Goal: Task Accomplishment & Management: Manage account settings

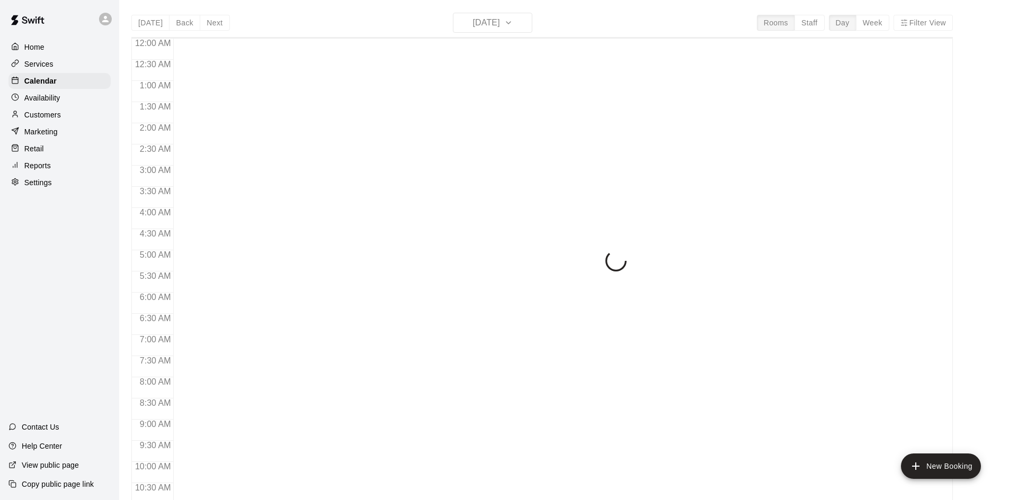
scroll to position [476, 0]
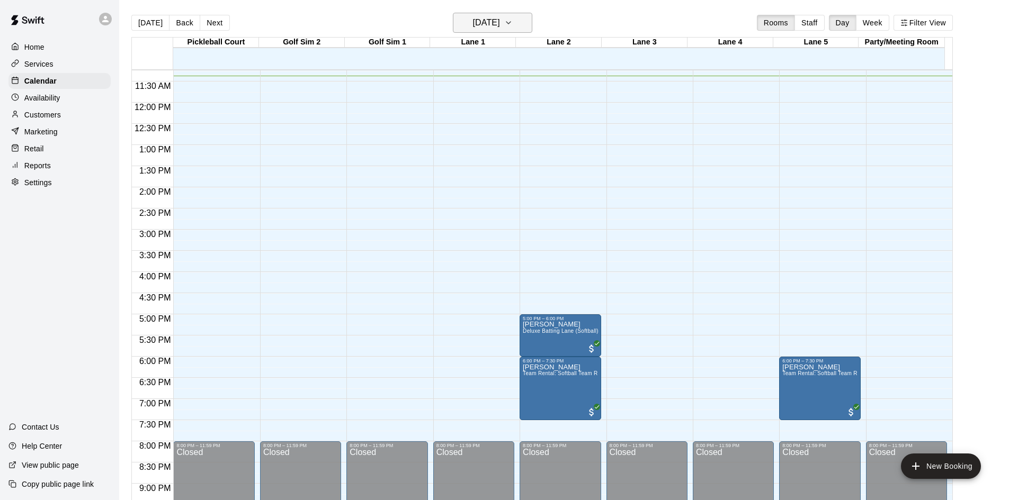
click at [513, 21] on icon "button" at bounding box center [508, 22] width 8 height 13
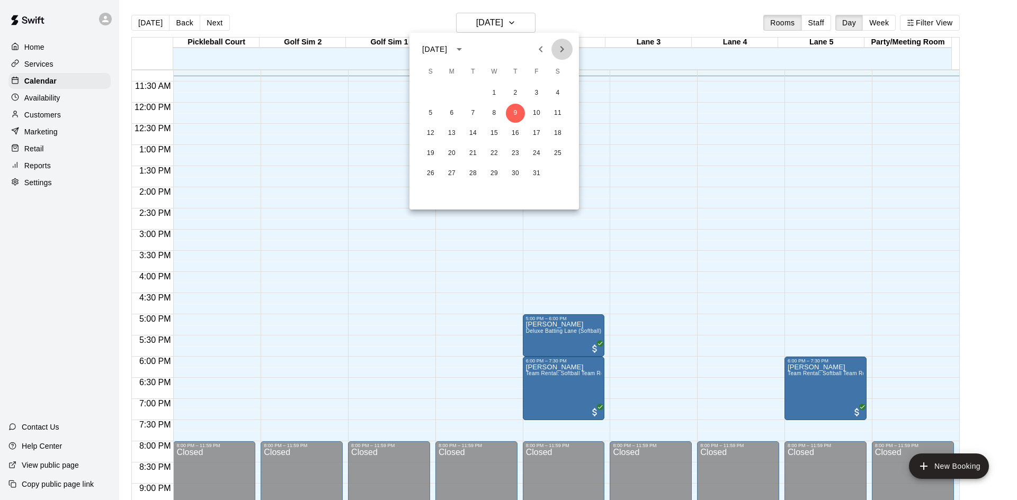
click at [561, 50] on icon "Next month" at bounding box center [561, 49] width 13 height 13
click at [560, 93] on button "1" at bounding box center [557, 93] width 19 height 19
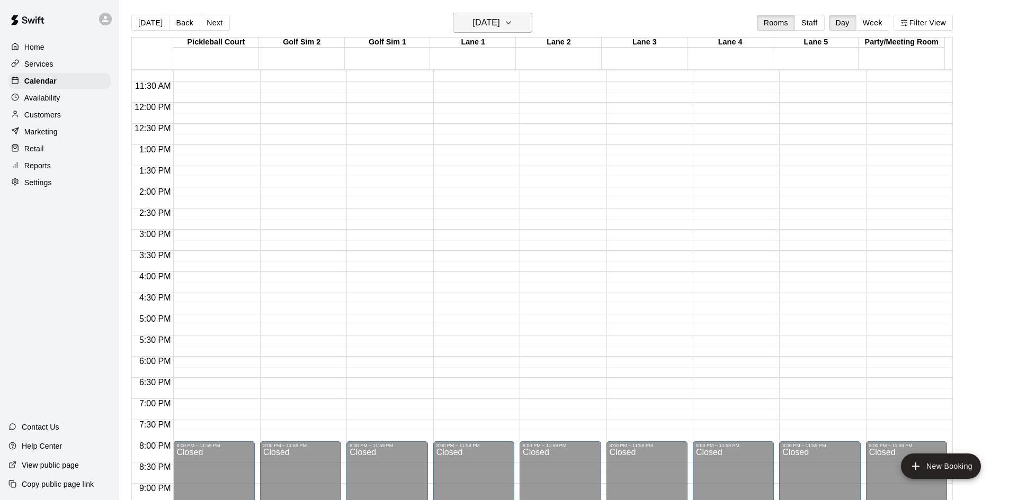
click at [513, 28] on icon "button" at bounding box center [508, 22] width 8 height 13
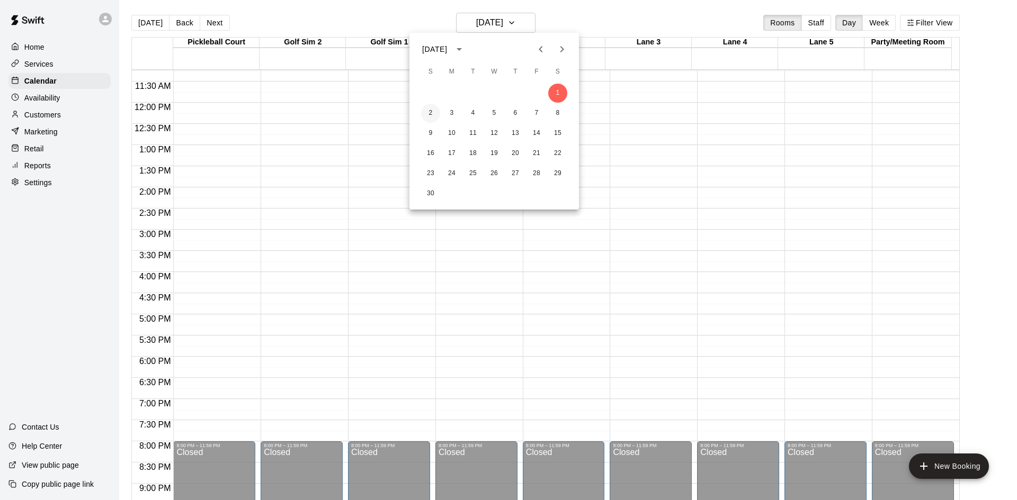
click at [433, 110] on button "2" at bounding box center [430, 113] width 19 height 19
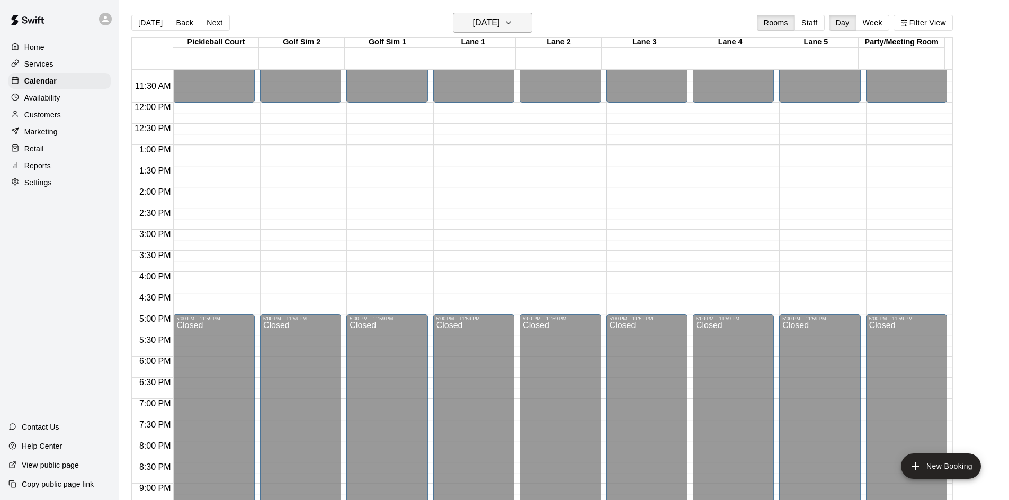
click at [500, 21] on h6 "[DATE]" at bounding box center [486, 22] width 27 height 15
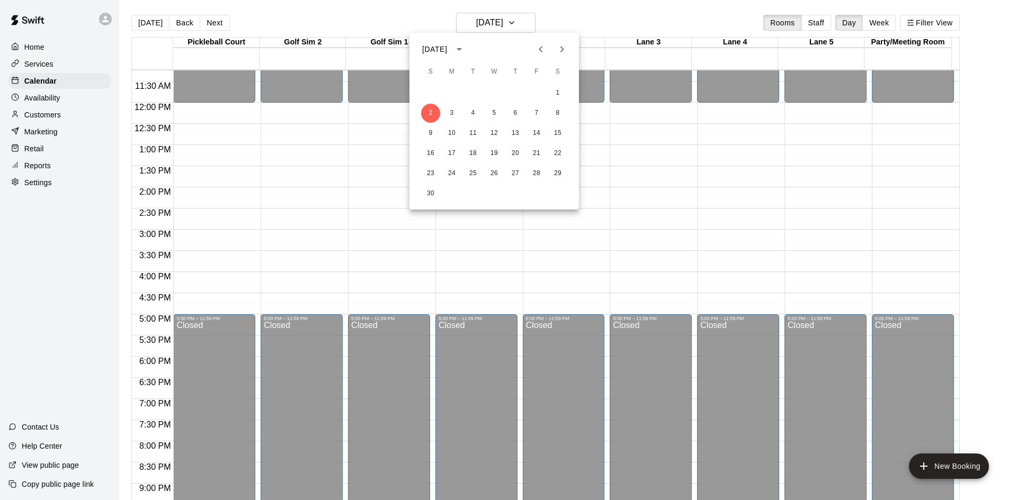
click at [48, 48] on div at bounding box center [508, 250] width 1017 height 500
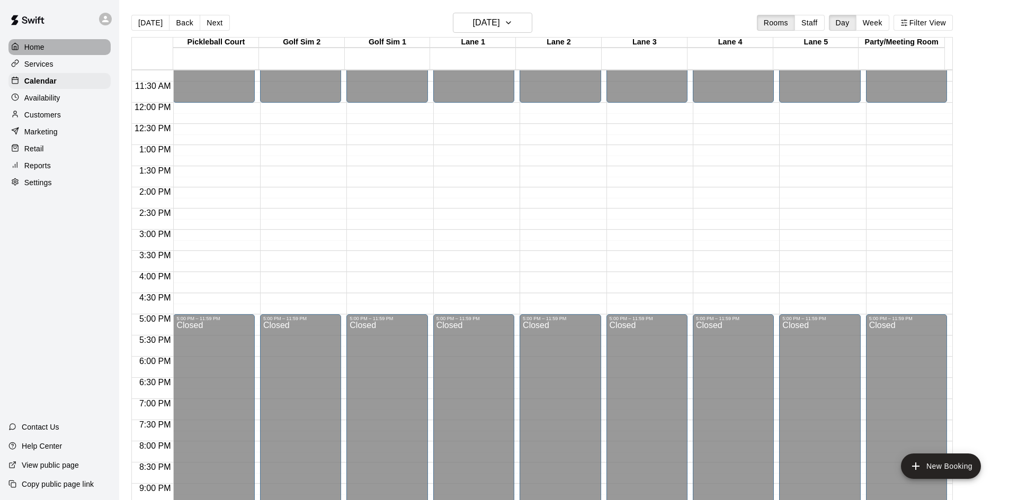
click at [38, 48] on p "Home" at bounding box center [34, 47] width 20 height 11
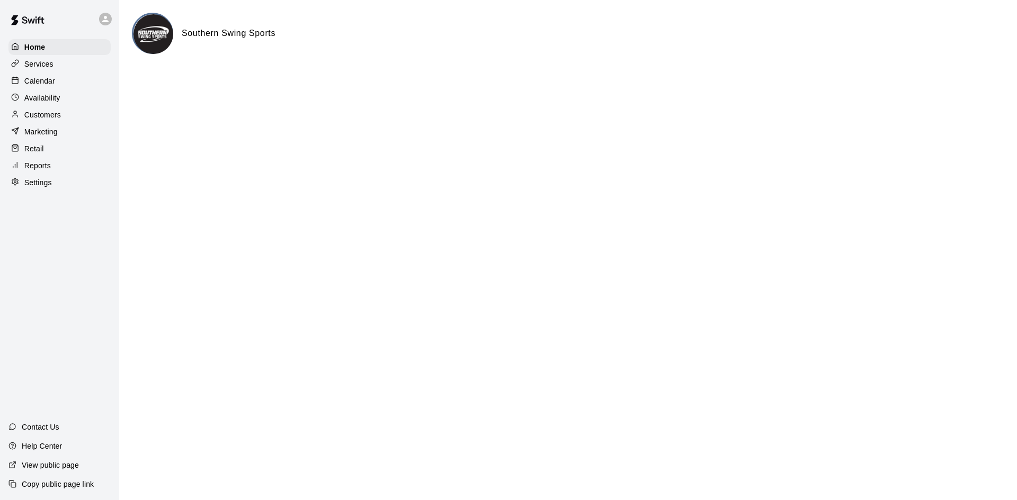
click at [43, 83] on p "Calendar" at bounding box center [39, 81] width 31 height 11
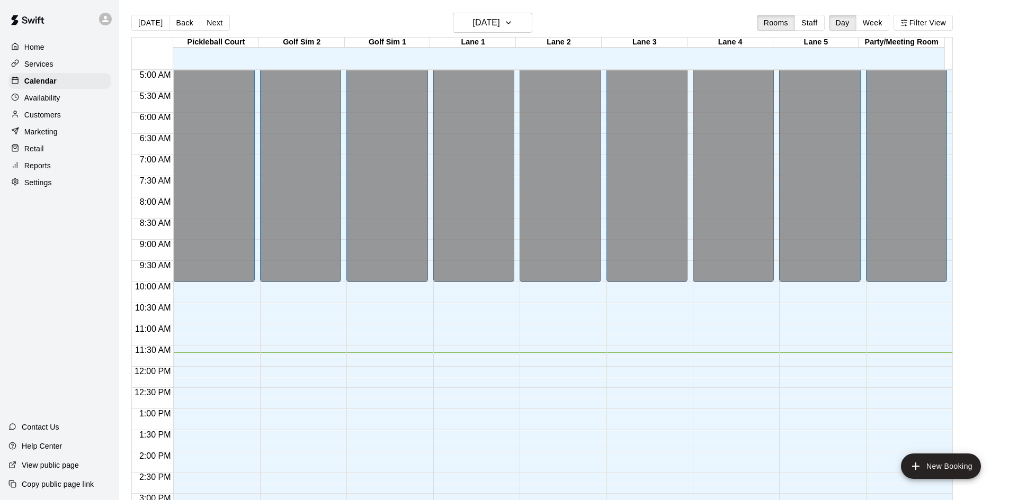
scroll to position [371, 0]
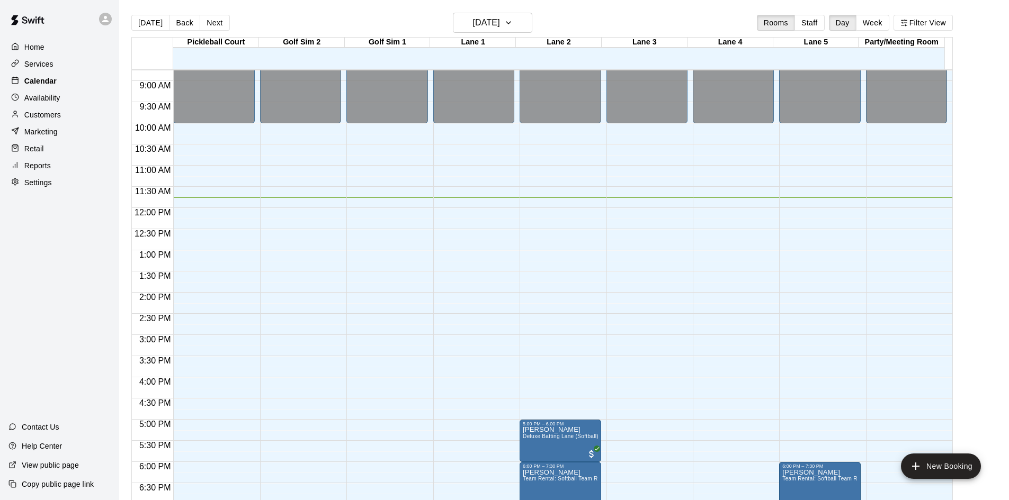
click at [44, 84] on p "Calendar" at bounding box center [40, 81] width 32 height 11
click at [48, 133] on p "Marketing" at bounding box center [40, 132] width 33 height 11
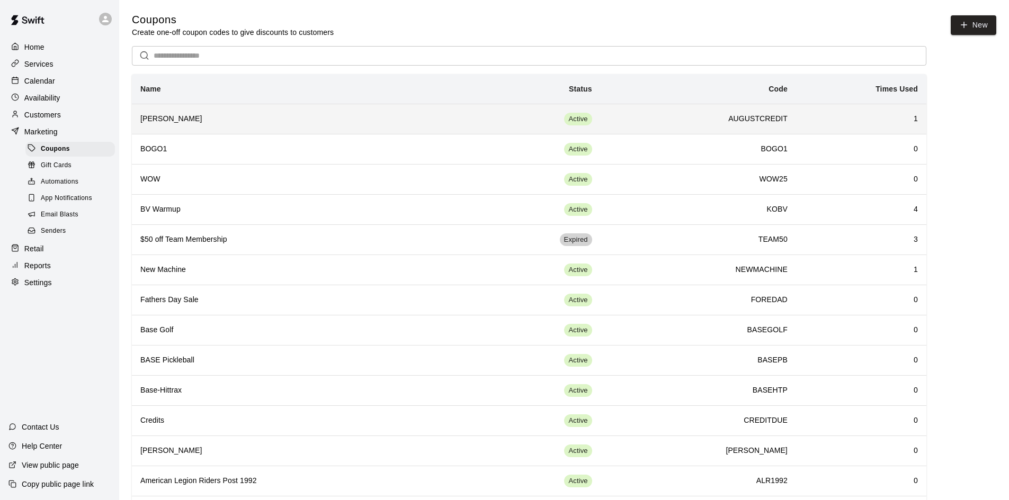
click at [644, 130] on td "AUGUSTCREDIT" at bounding box center [697, 119] width 195 height 30
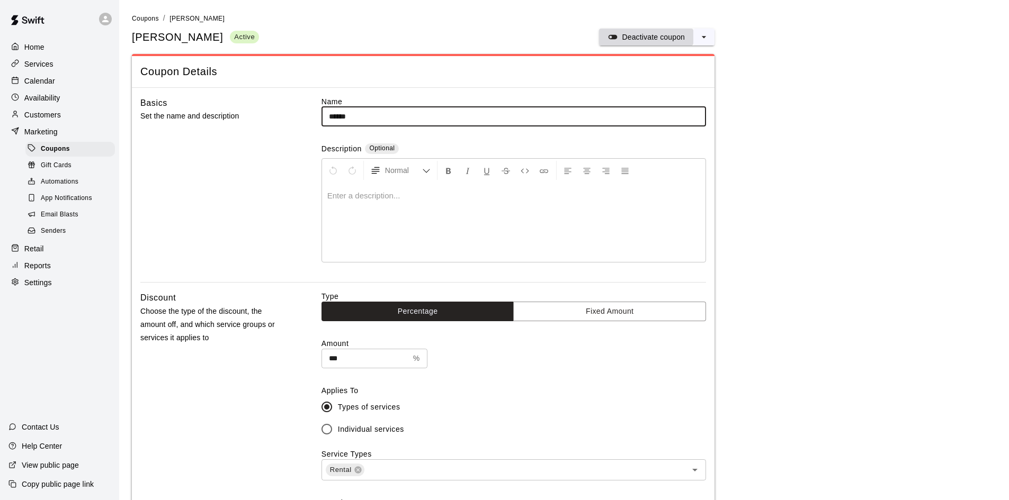
click at [667, 33] on p "Deactivate coupon" at bounding box center [653, 37] width 63 height 11
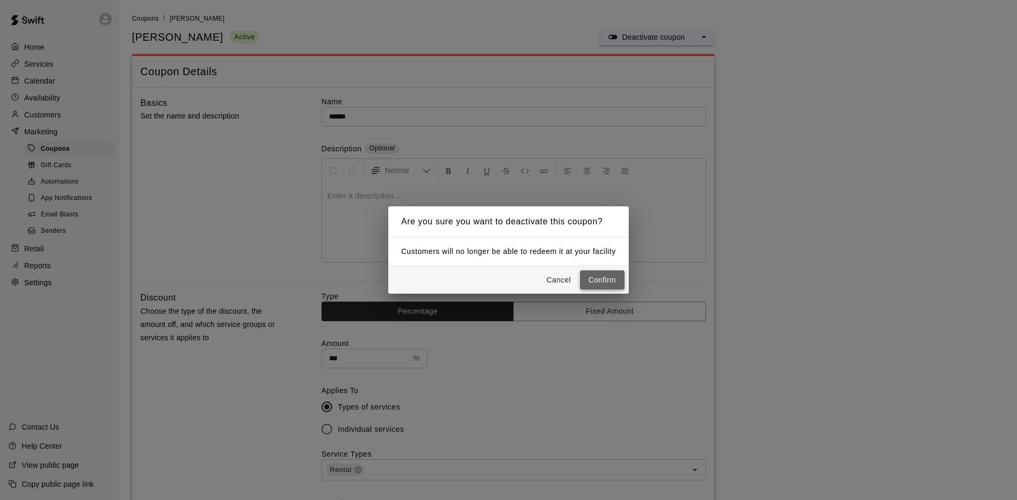
click at [607, 277] on button "Confirm" at bounding box center [602, 281] width 44 height 20
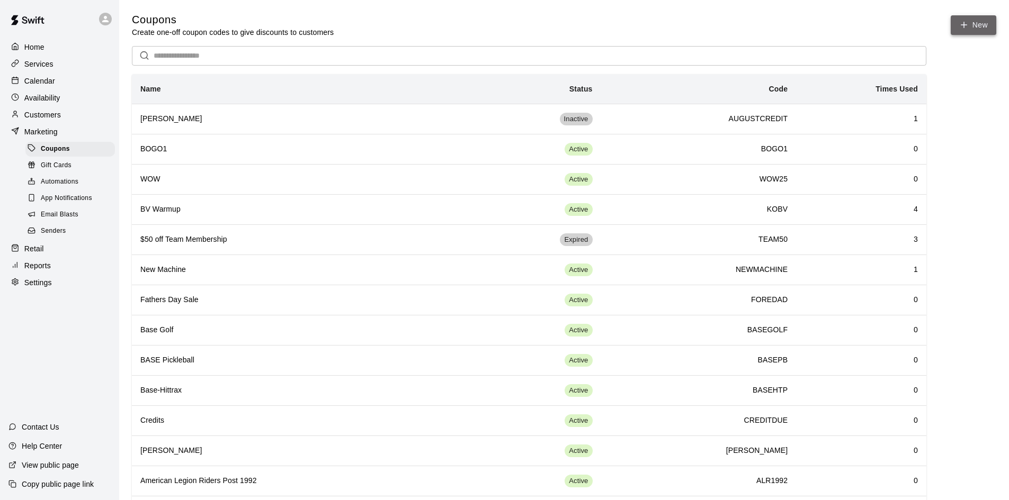
click at [977, 29] on button "New" at bounding box center [973, 25] width 46 height 20
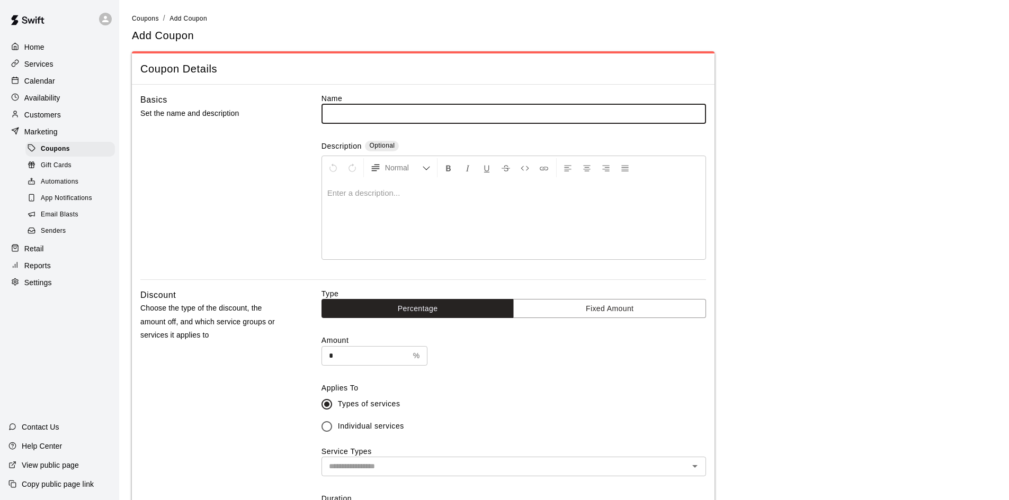
click at [336, 113] on input "text" at bounding box center [513, 114] width 384 height 20
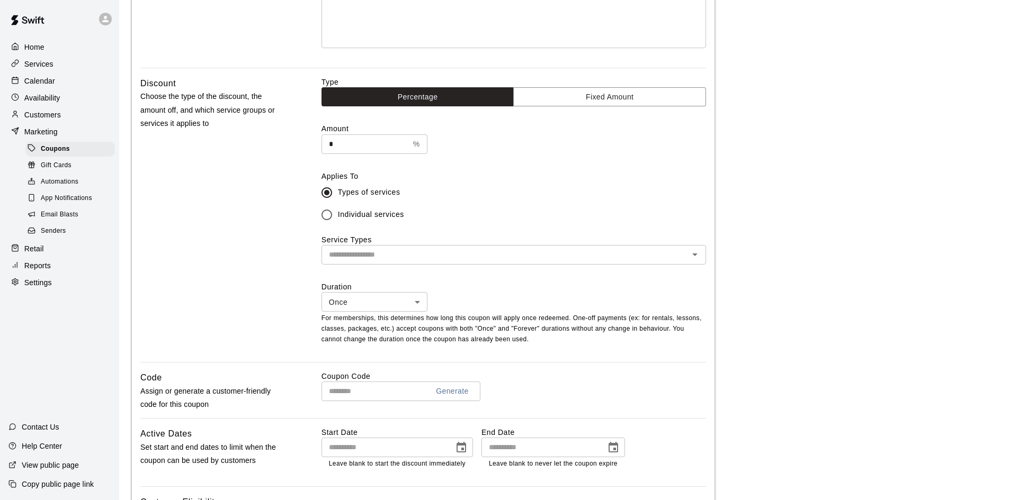
scroll to position [420, 0]
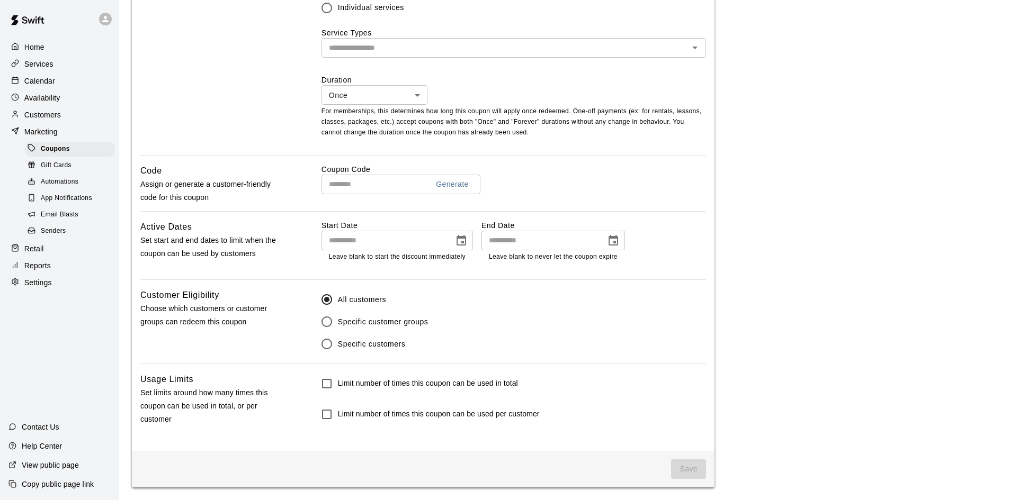
type input "**********"
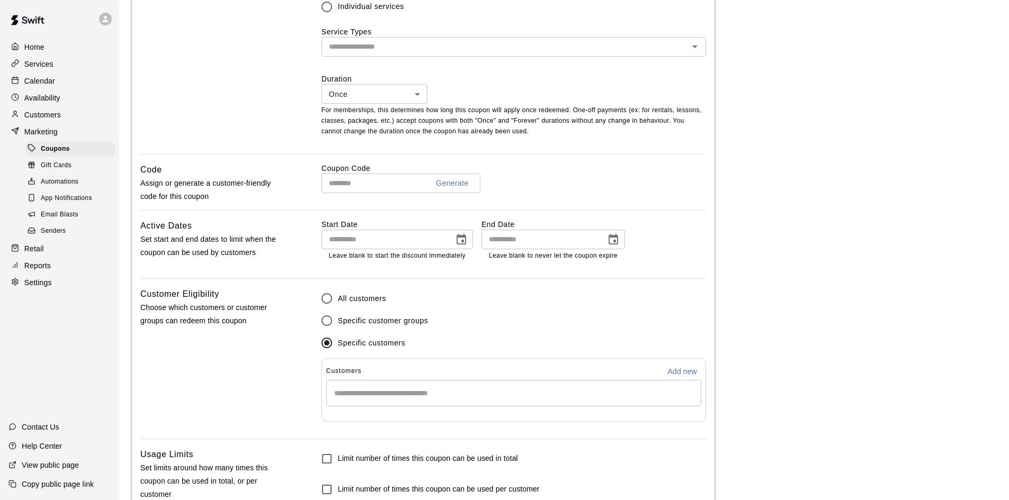
click at [679, 369] on p "Add new" at bounding box center [682, 371] width 30 height 11
select select "**"
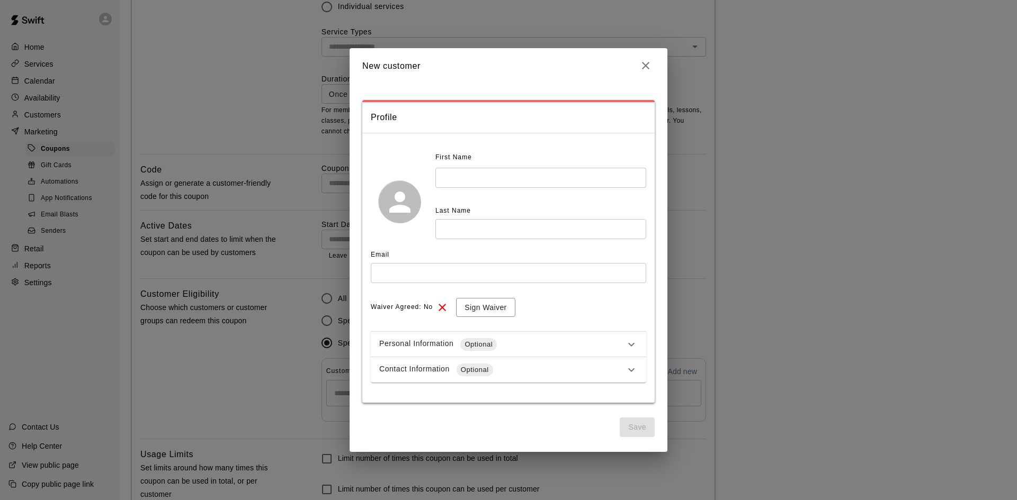
click at [514, 174] on input "text" at bounding box center [540, 178] width 211 height 20
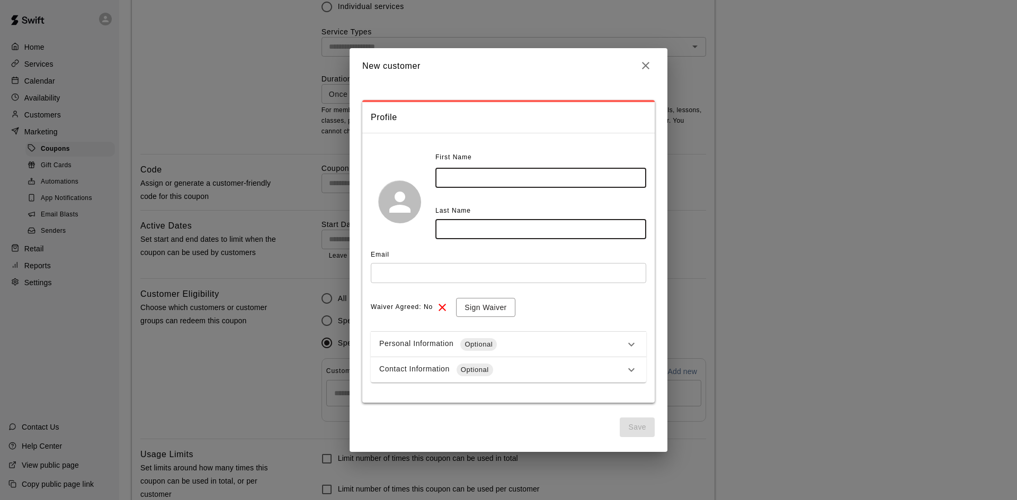
click at [400, 277] on input "text" at bounding box center [508, 273] width 275 height 20
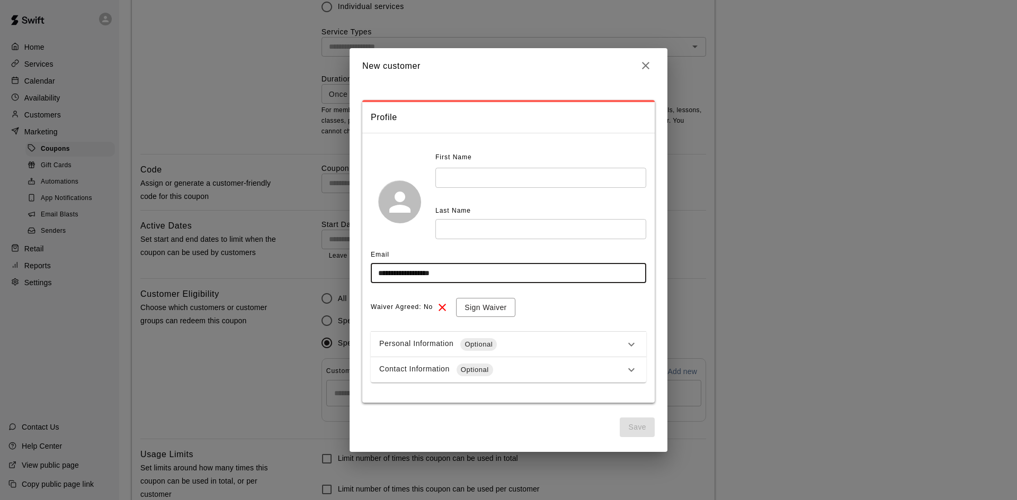
type input "**********"
click at [394, 242] on div "First Name ​ Last Name ​" at bounding box center [508, 201] width 275 height 105
click at [637, 64] on button "button" at bounding box center [645, 66] width 18 height 18
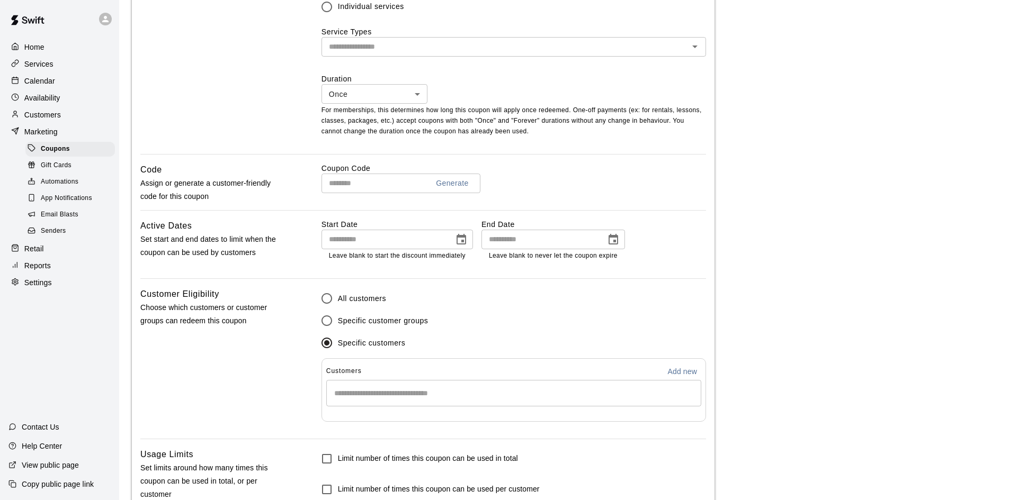
scroll to position [496, 0]
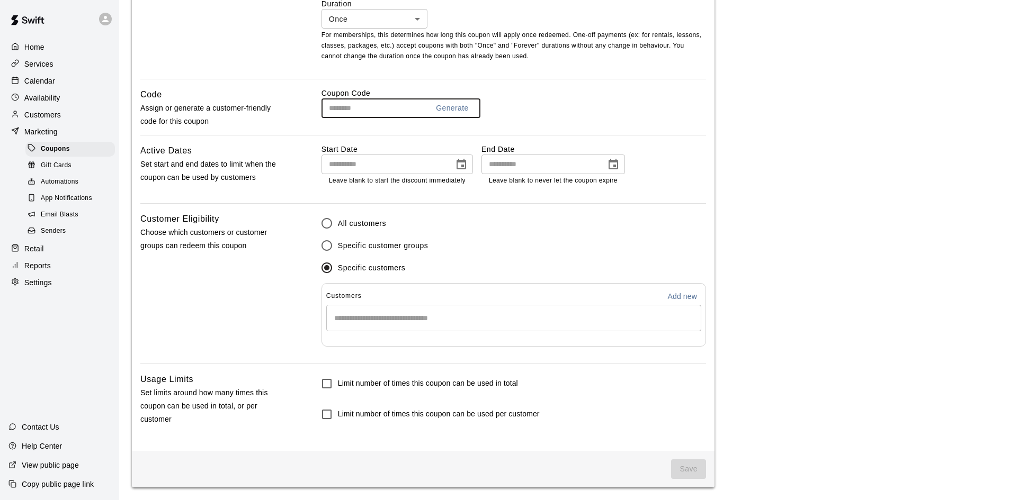
click at [343, 111] on input "text" at bounding box center [370, 108] width 98 height 20
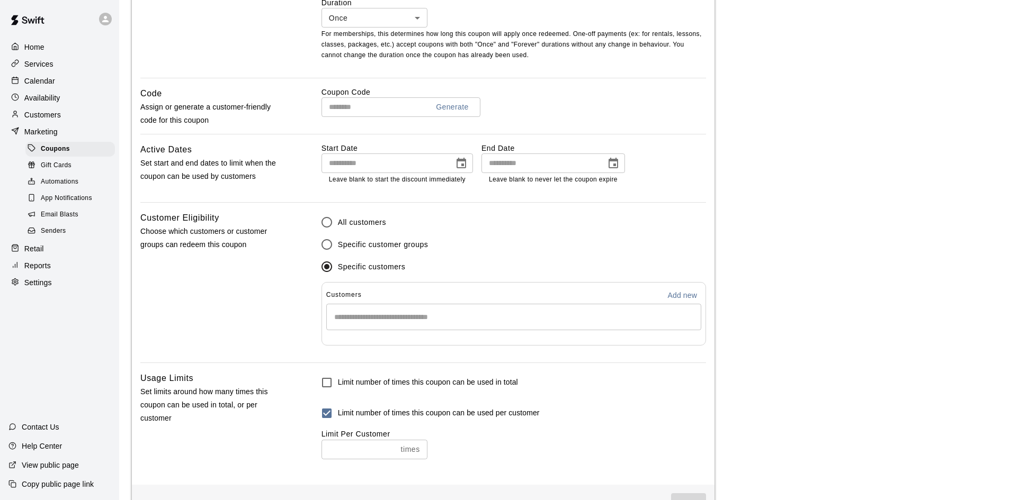
click at [377, 452] on input "number" at bounding box center [358, 450] width 75 height 20
type input "*"
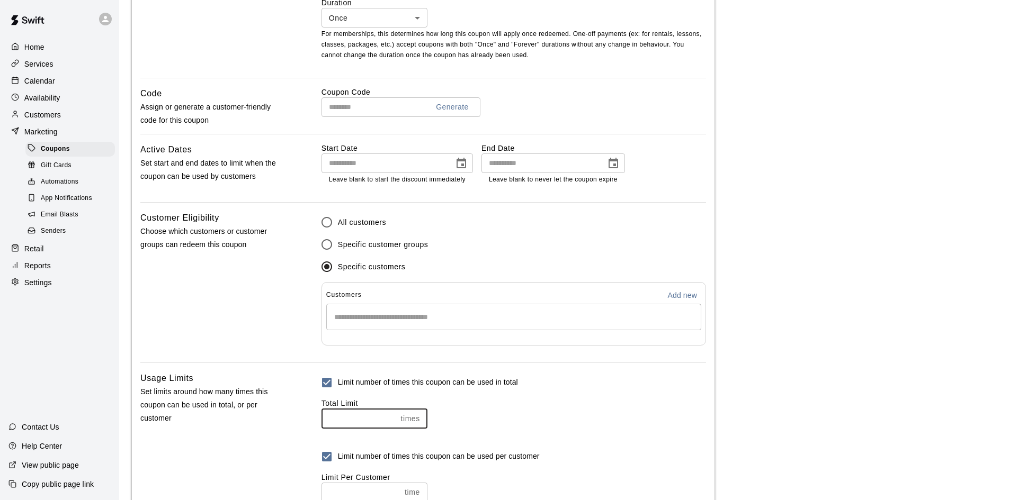
click at [367, 418] on input "number" at bounding box center [358, 419] width 75 height 20
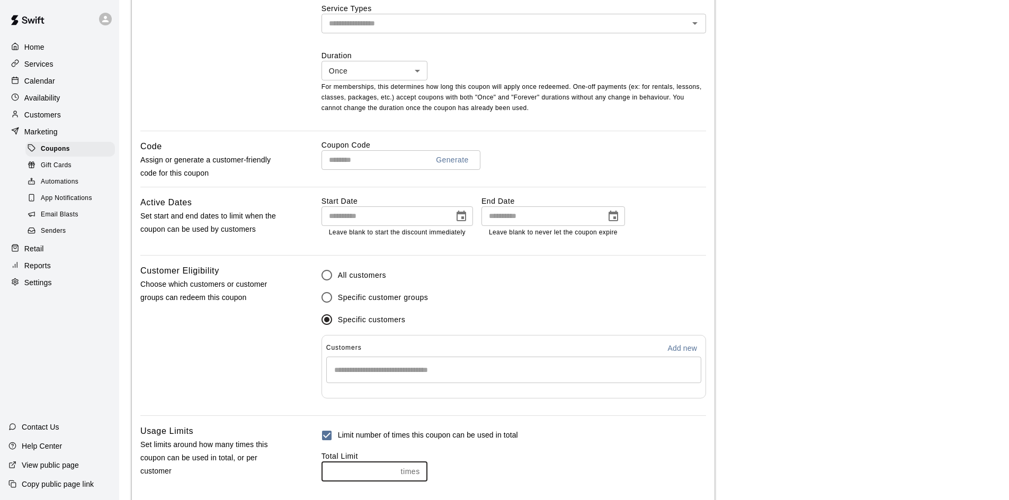
scroll to position [390, 0]
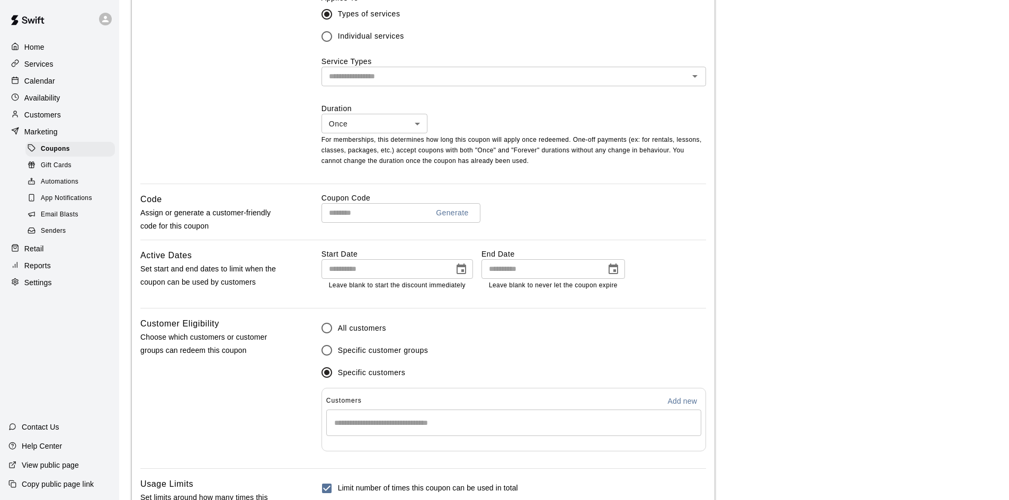
type input "**"
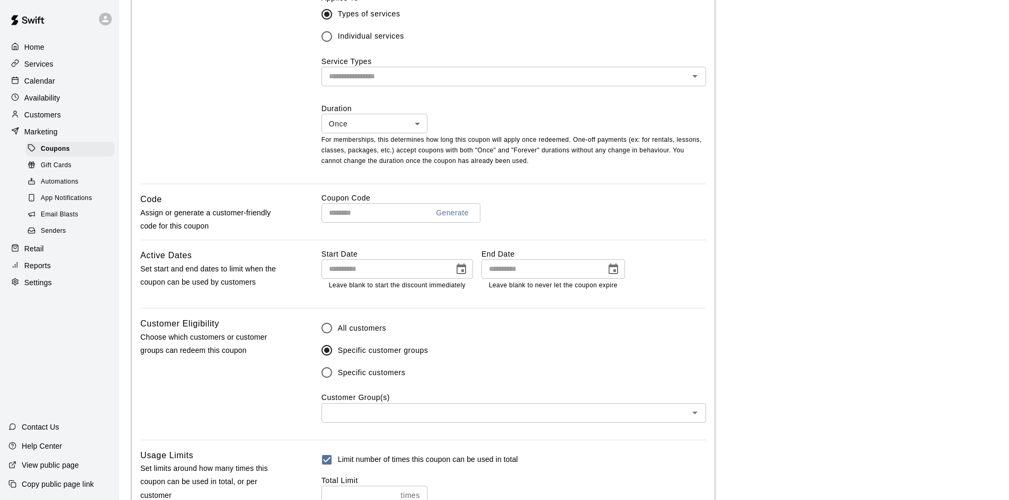
click at [348, 413] on input "text" at bounding box center [505, 413] width 361 height 13
click at [283, 399] on div "Customer Eligibility Choose which customers or customer groups can redeem this …" at bounding box center [213, 378] width 147 height 122
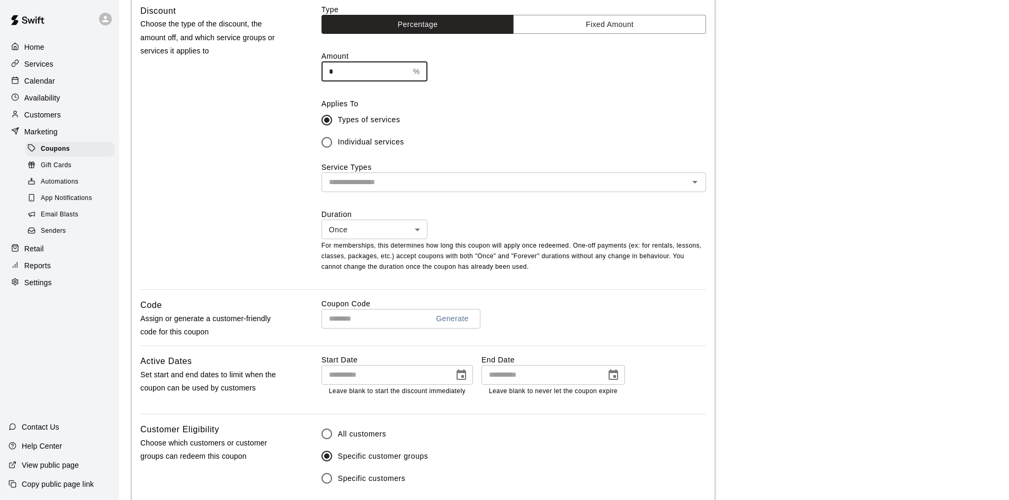
drag, startPoint x: 359, startPoint y: 70, endPoint x: 291, endPoint y: 70, distance: 67.8
click at [294, 70] on div "Discount Choose the type of the discount, the amount off, and which service gro…" at bounding box center [422, 146] width 565 height 285
type input "***"
click at [290, 70] on div "Discount Choose the type of the discount, the amount off, and which service gro…" at bounding box center [422, 146] width 565 height 285
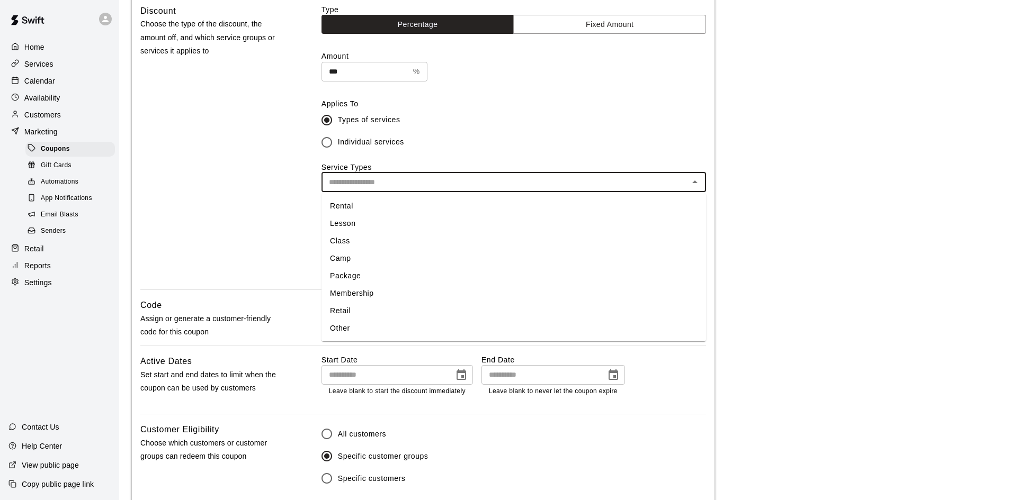
click at [337, 186] on input "text" at bounding box center [505, 182] width 361 height 13
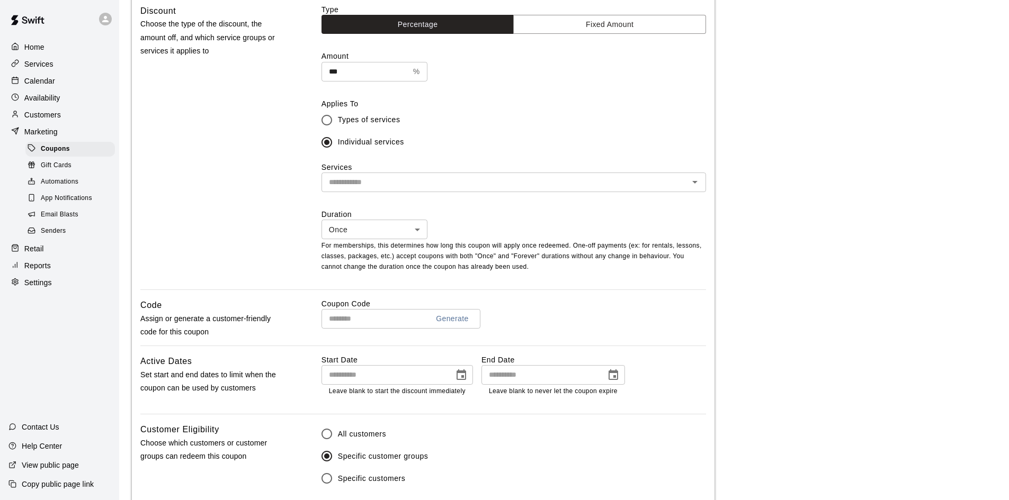
click at [363, 184] on input "text" at bounding box center [505, 182] width 361 height 13
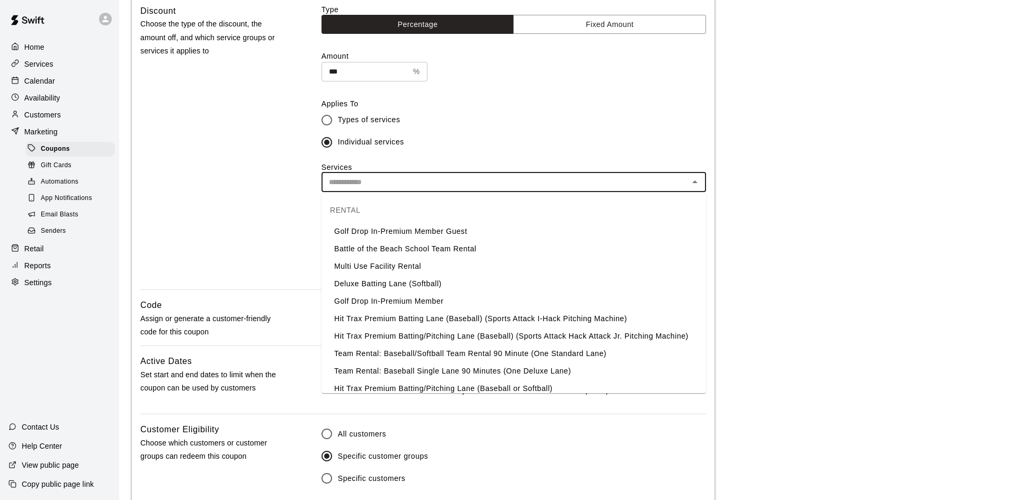
scroll to position [53, 0]
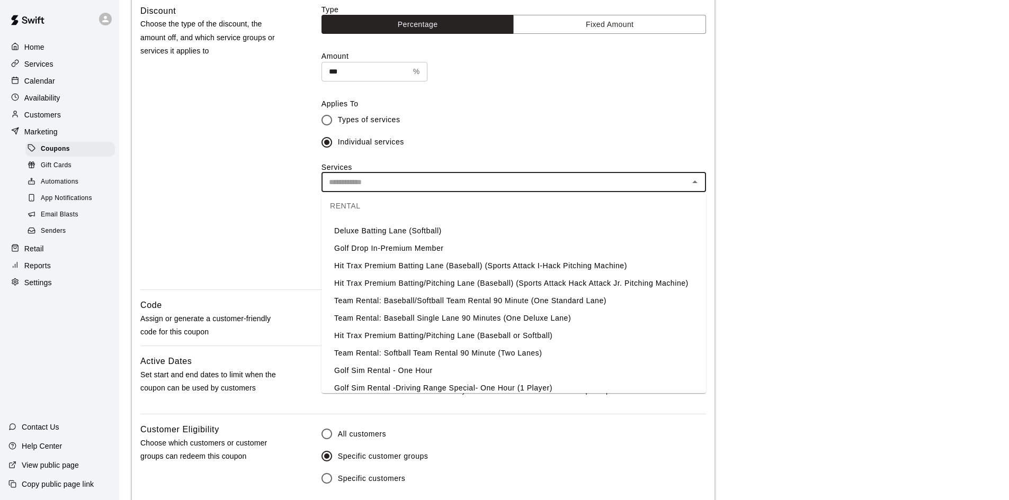
click at [465, 352] on li "Team Rental: Softball Team Rental 90 Minute (Two Lanes)" at bounding box center [513, 353] width 384 height 17
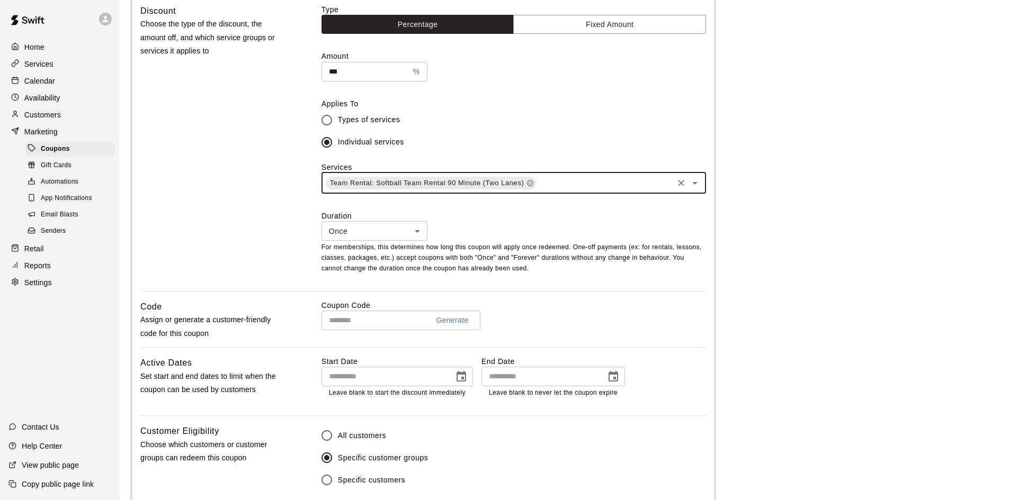
click at [579, 187] on input "text" at bounding box center [604, 182] width 134 height 13
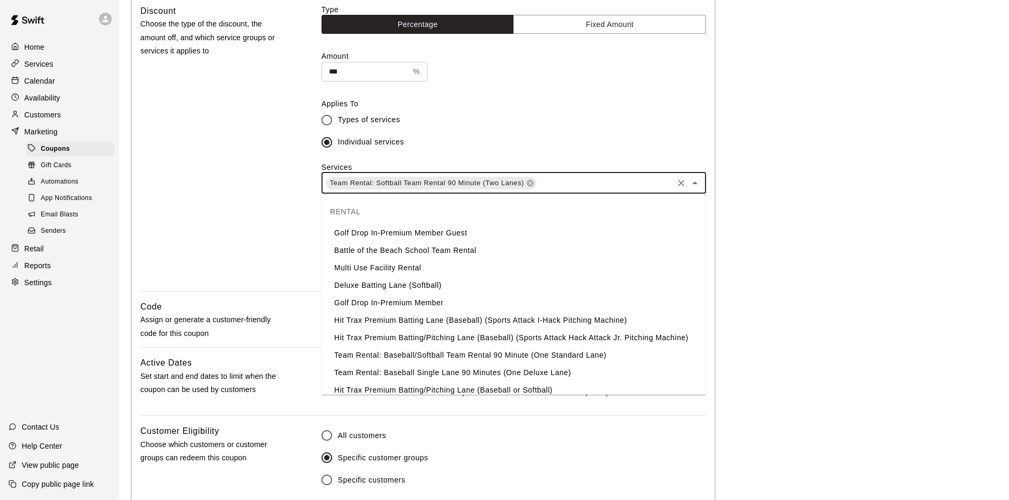
scroll to position [106, 0]
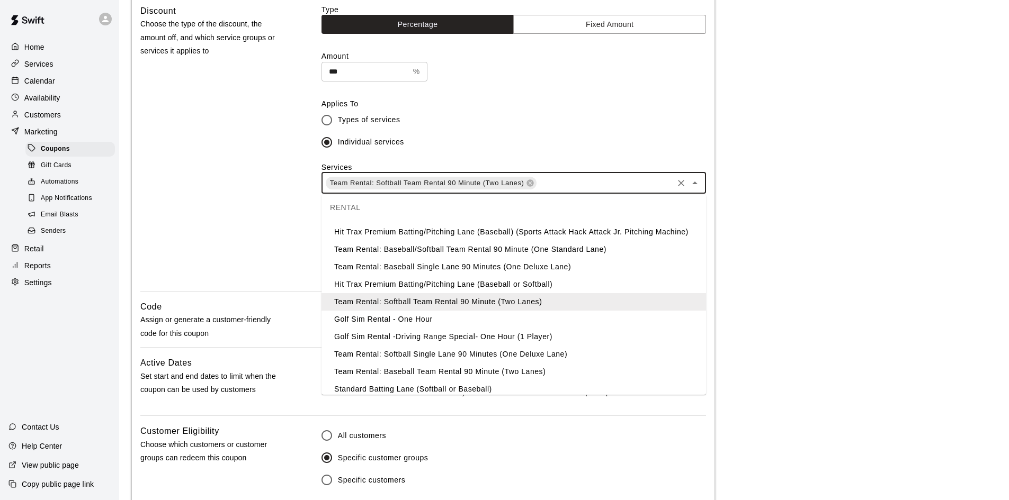
click at [550, 369] on li "Team Rental: Baseball Team Rental 90 Minute (Two Lanes)" at bounding box center [513, 371] width 384 height 17
click at [550, 369] on div "**********" at bounding box center [423, 256] width 582 height 912
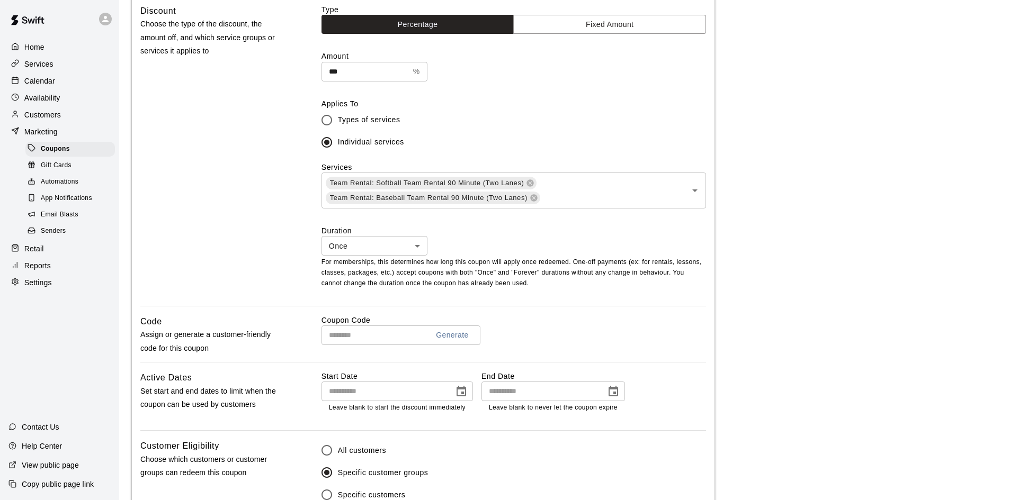
click at [361, 331] on input "text" at bounding box center [370, 336] width 98 height 20
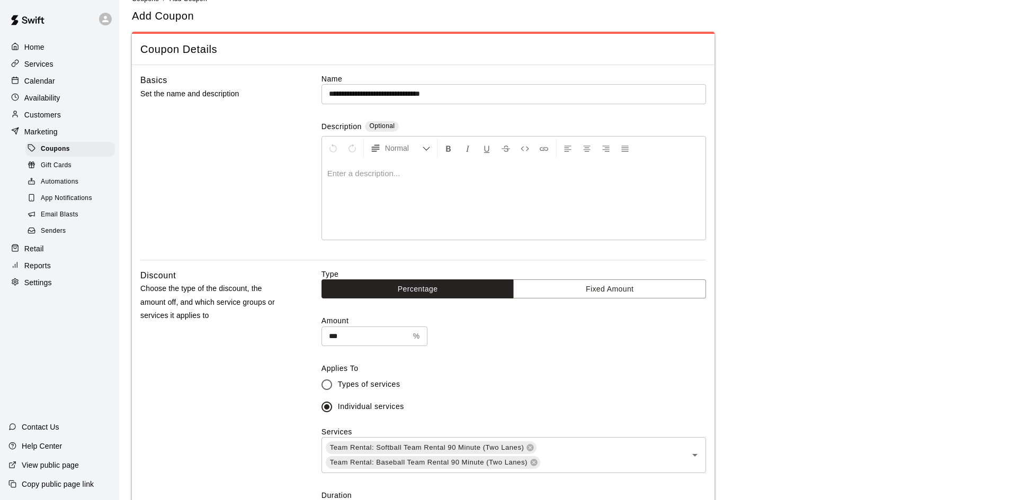
type input "********"
click at [343, 177] on p at bounding box center [513, 173] width 373 height 11
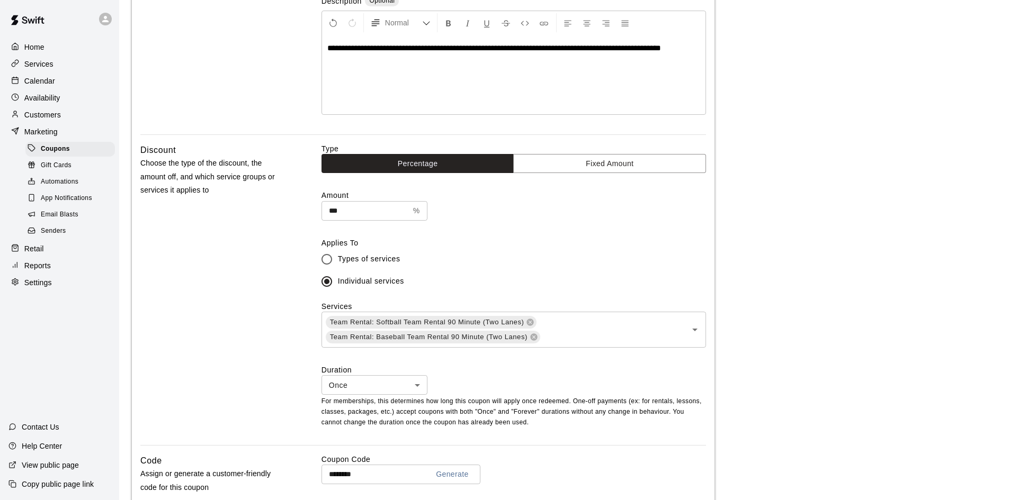
scroll to position [251, 0]
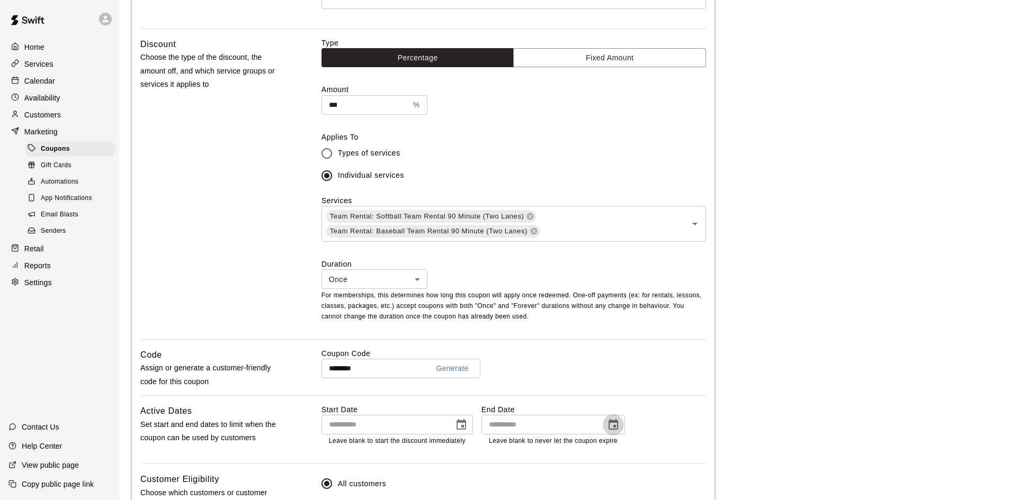
click at [614, 426] on icon "Choose date" at bounding box center [613, 425] width 13 height 13
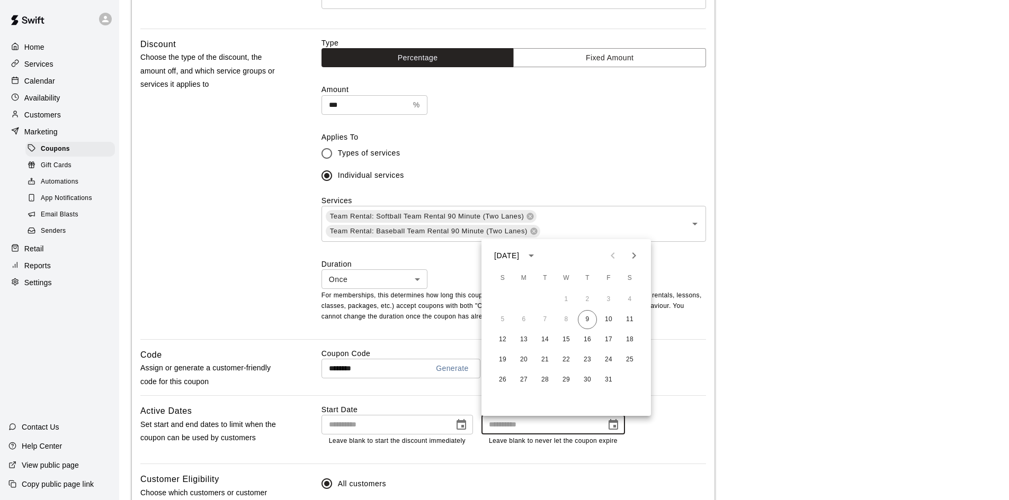
click at [631, 256] on icon "Next month" at bounding box center [633, 255] width 13 height 13
click at [693, 367] on div "******** Generate ​" at bounding box center [513, 369] width 384 height 20
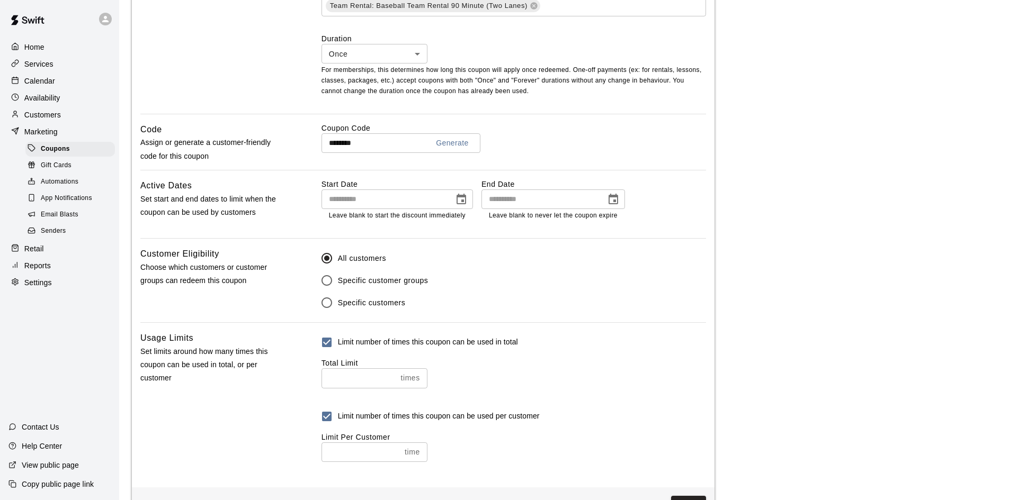
scroll to position [516, 0]
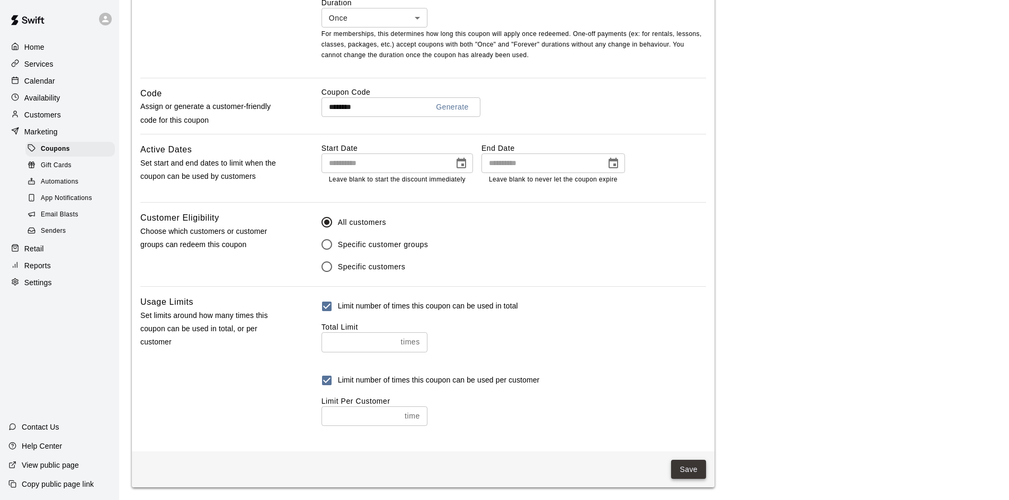
click at [680, 470] on button "Save" at bounding box center [688, 470] width 35 height 20
